Goal: Task Accomplishment & Management: Complete application form

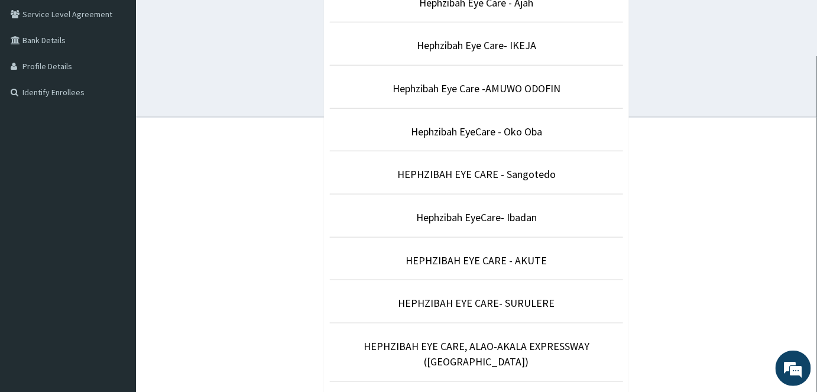
scroll to position [258, 0]
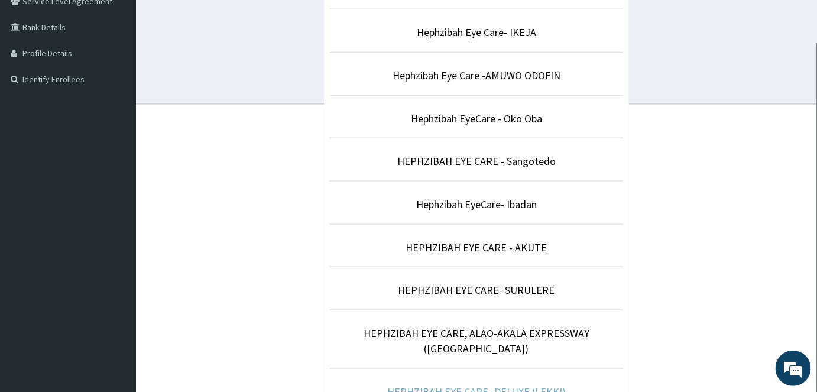
click at [458, 385] on link "HEPHZIBAH EYE CARE- DELUXE (LEKKI)" at bounding box center [476, 392] width 179 height 14
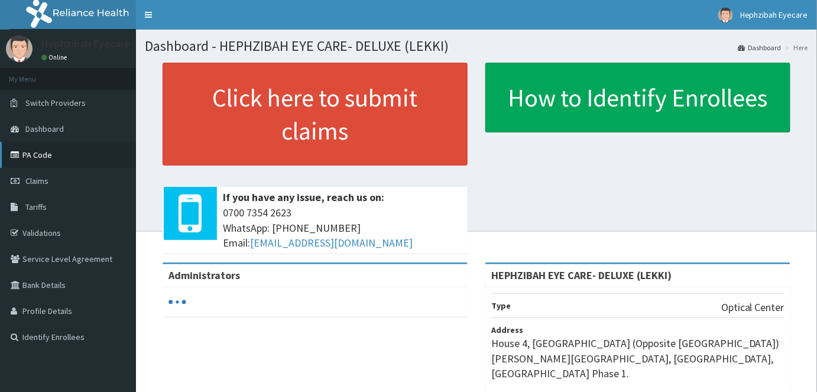
click at [44, 157] on link "PA Code" at bounding box center [68, 155] width 136 height 26
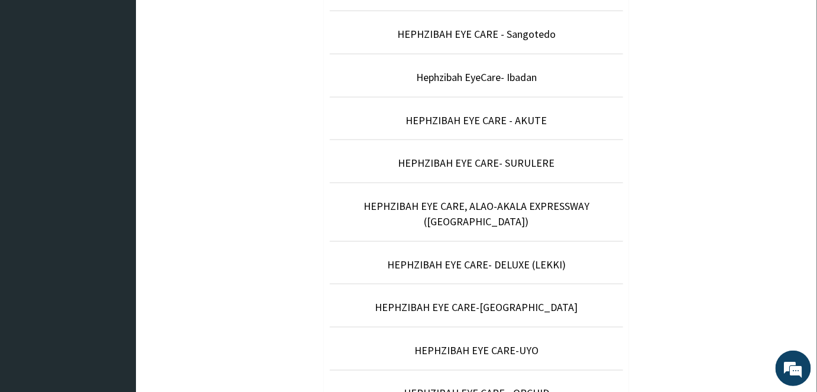
scroll to position [387, 0]
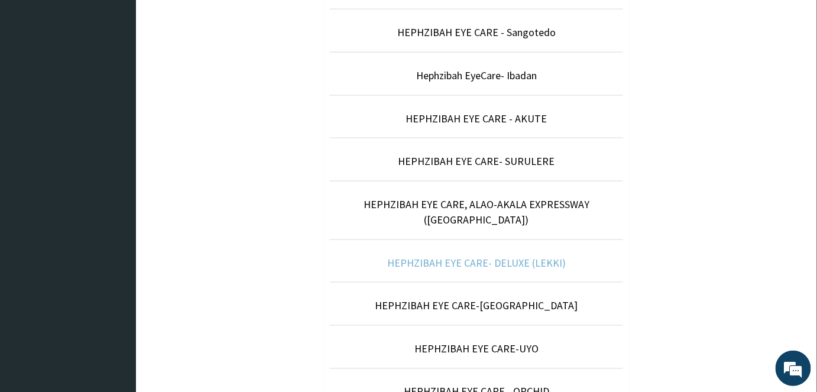
click at [473, 256] on link "HEPHZIBAH EYE CARE- DELUXE (LEKKI)" at bounding box center [476, 263] width 179 height 14
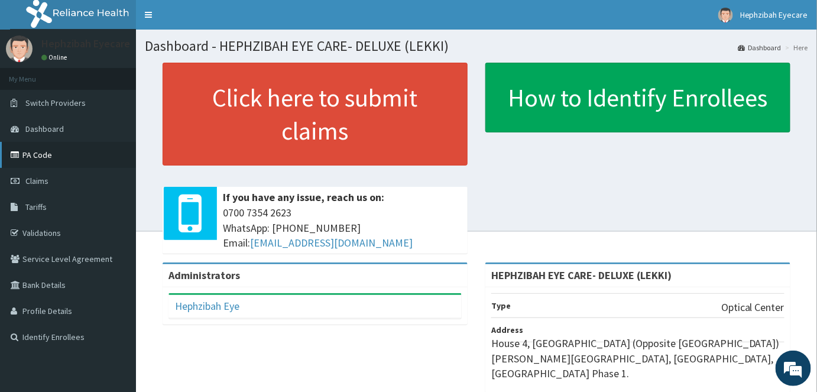
click at [58, 158] on link "PA Code" at bounding box center [68, 155] width 136 height 26
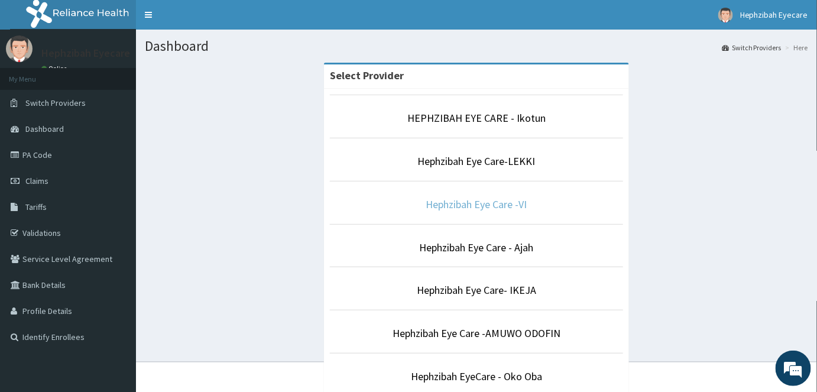
click at [497, 202] on link "Hephzibah Eye Care -VI" at bounding box center [476, 205] width 101 height 14
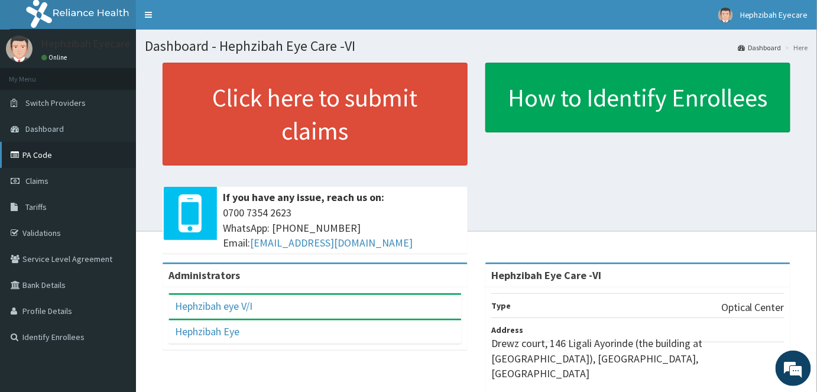
click at [65, 160] on link "PA Code" at bounding box center [68, 155] width 136 height 26
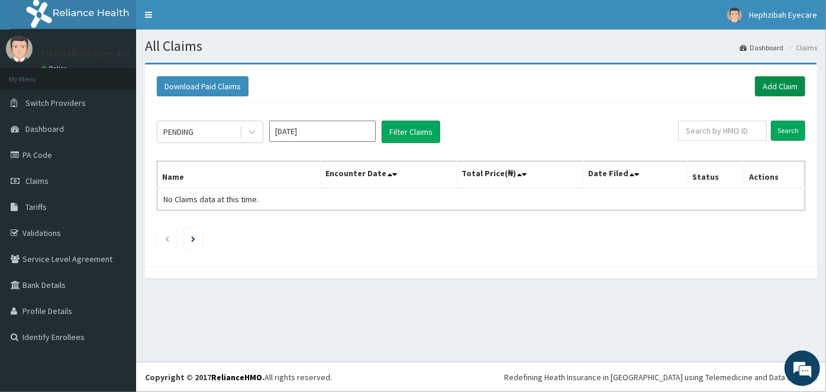
click at [787, 83] on link "Add Claim" at bounding box center [780, 86] width 50 height 20
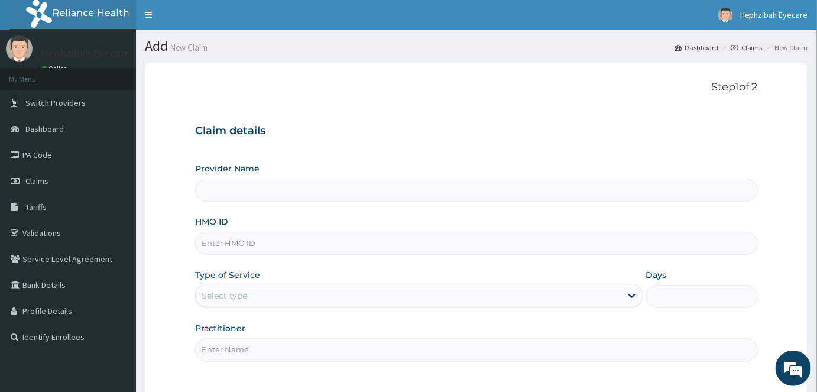
type input "Hephzibah Eye Care -VI"
click at [325, 243] on input "HMO ID" at bounding box center [476, 243] width 563 height 23
type input "AIP/10048/A"
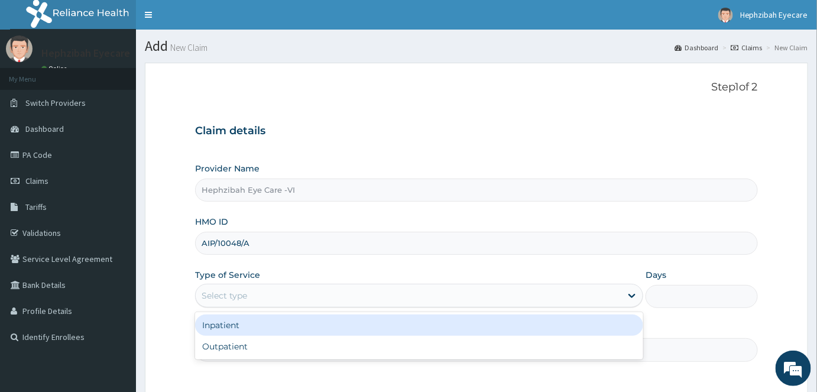
click at [329, 296] on div "Select type" at bounding box center [409, 295] width 426 height 19
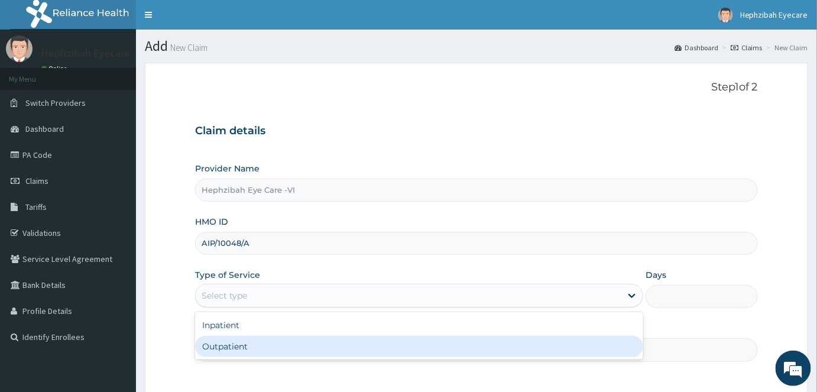
click at [322, 346] on div "Outpatient" at bounding box center [419, 346] width 448 height 21
type input "1"
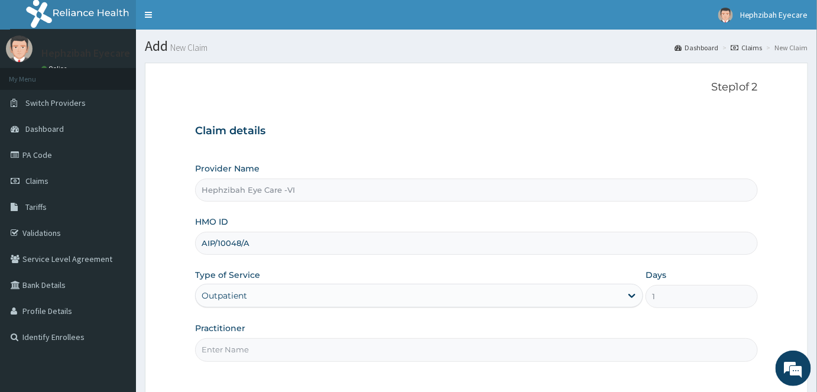
click at [618, 347] on input "Practitioner" at bounding box center [476, 349] width 563 height 23
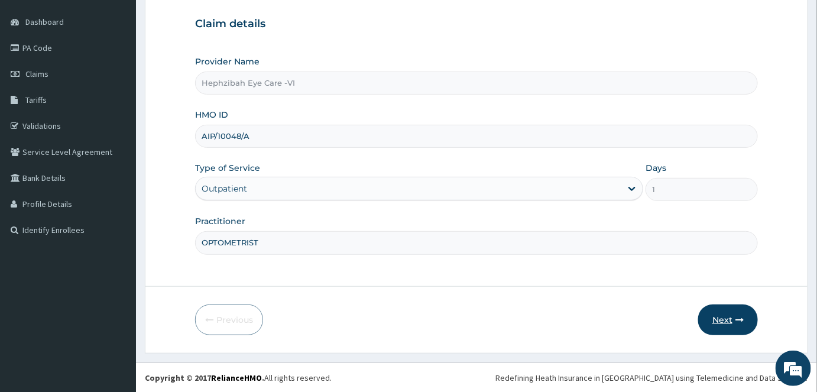
type input "OPTOMETRIST"
click at [726, 319] on button "Next" at bounding box center [729, 320] width 60 height 31
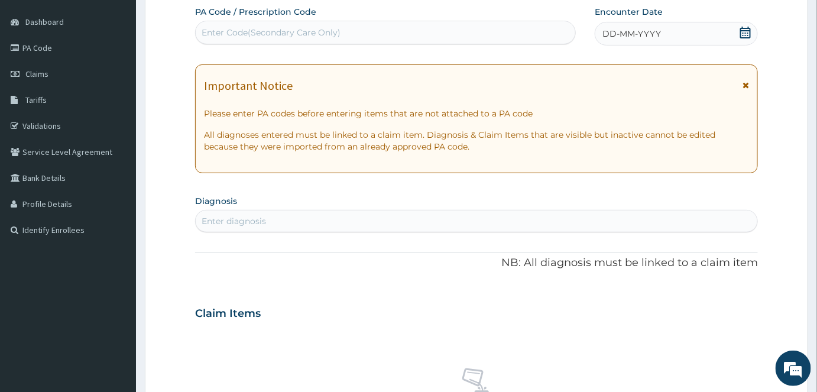
click at [745, 28] on icon at bounding box center [745, 33] width 11 height 12
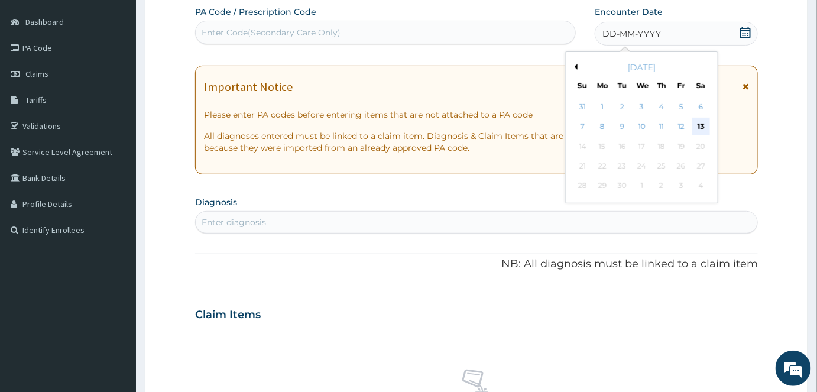
click at [703, 130] on div "13" at bounding box center [702, 127] width 18 height 18
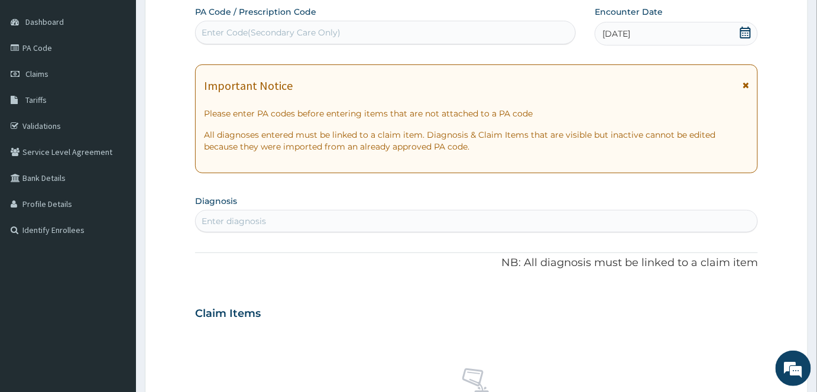
click at [351, 33] on div "Enter Code(Secondary Care Only)" at bounding box center [386, 32] width 380 height 19
paste input "PA/CCAF22"
type input "PA/CCAF22"
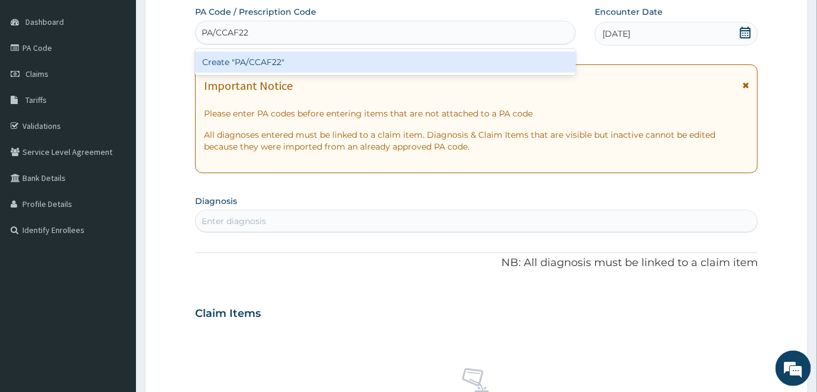
click at [338, 60] on div "Create "PA/CCAF22"" at bounding box center [385, 61] width 381 height 21
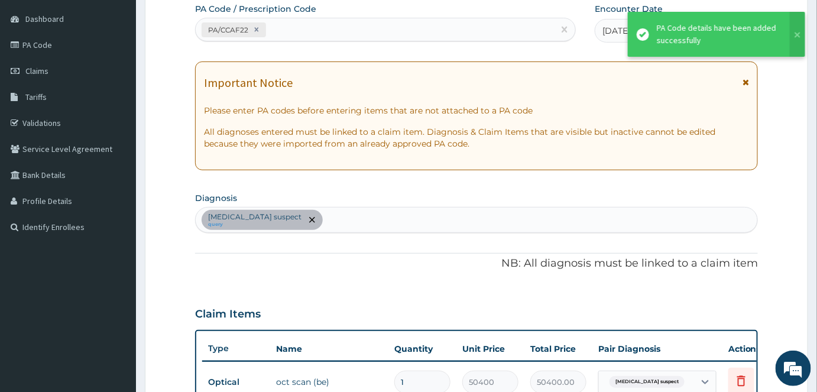
scroll to position [410, 0]
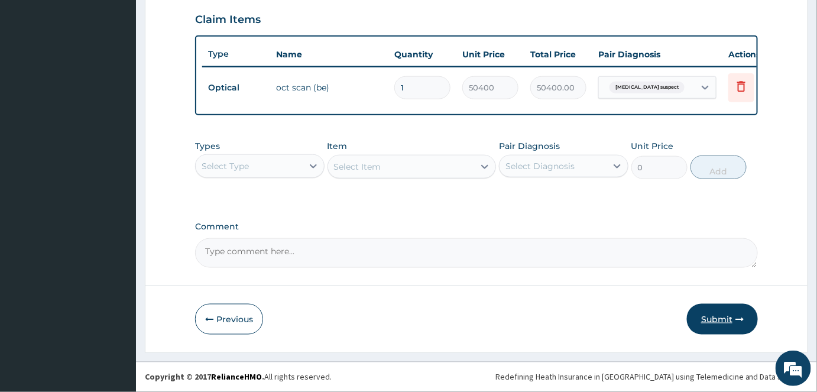
click at [717, 319] on button "Submit" at bounding box center [722, 319] width 71 height 31
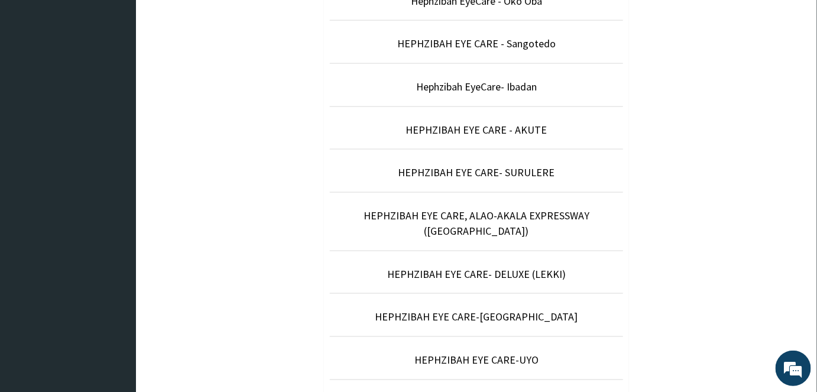
scroll to position [387, 0]
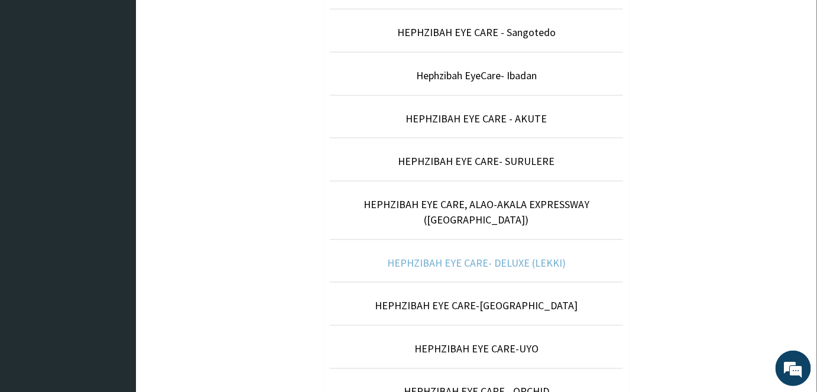
click at [486, 256] on link "HEPHZIBAH EYE CARE- DELUXE (LEKKI)" at bounding box center [476, 263] width 179 height 14
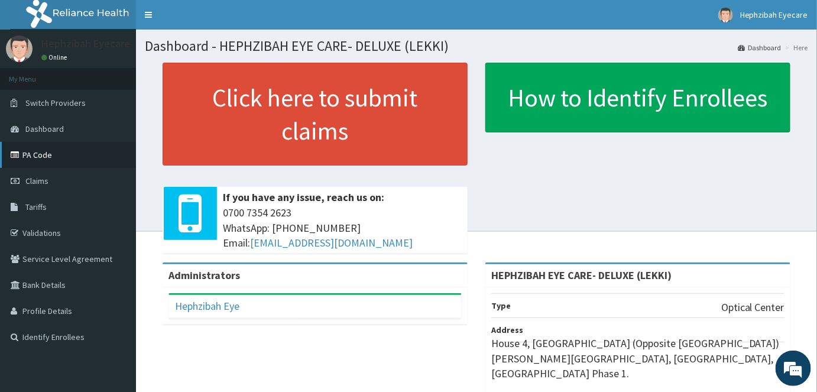
click at [50, 157] on link "PA Code" at bounding box center [68, 155] width 136 height 26
